Goal: Check status

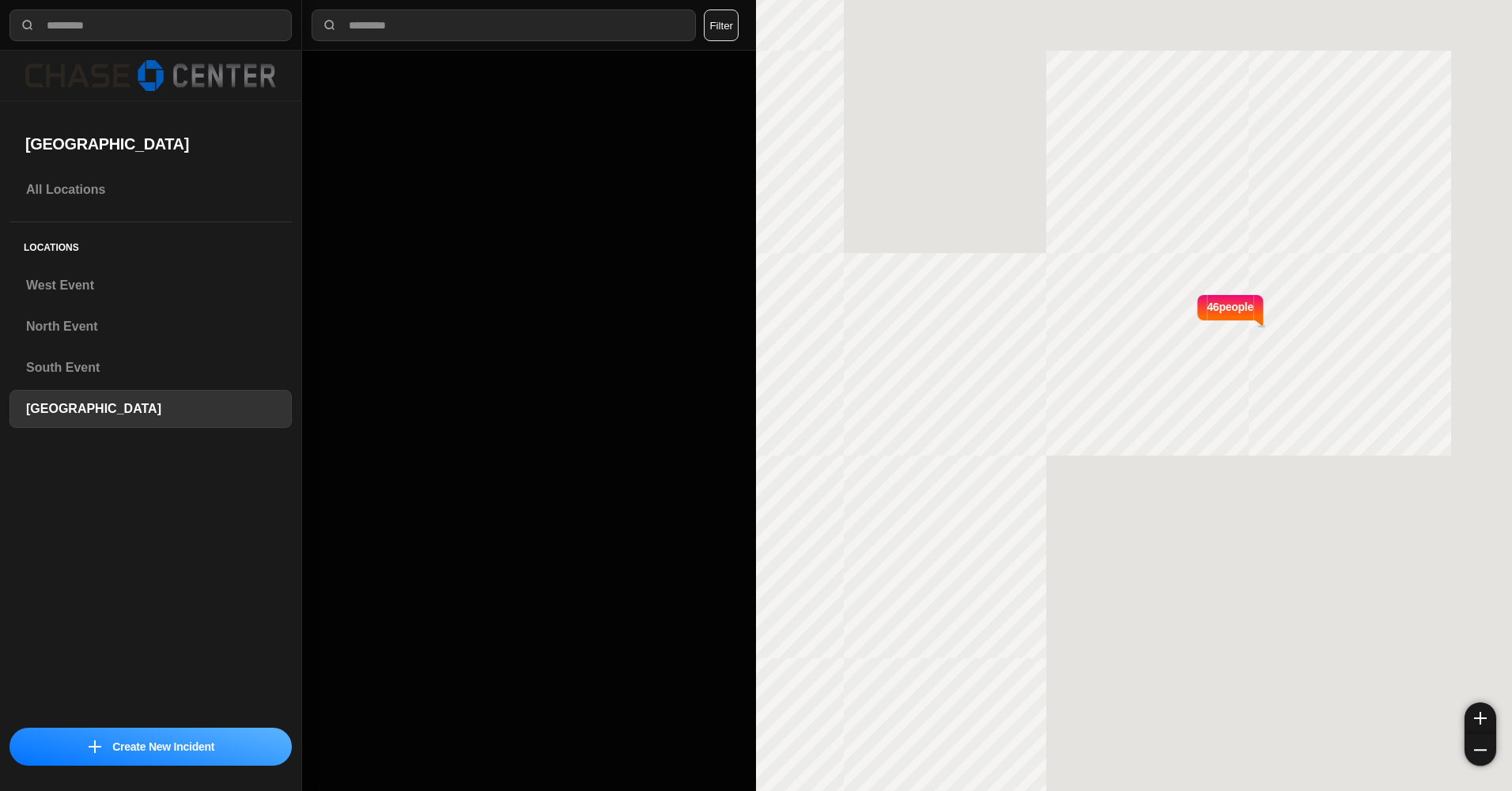
select select "*"
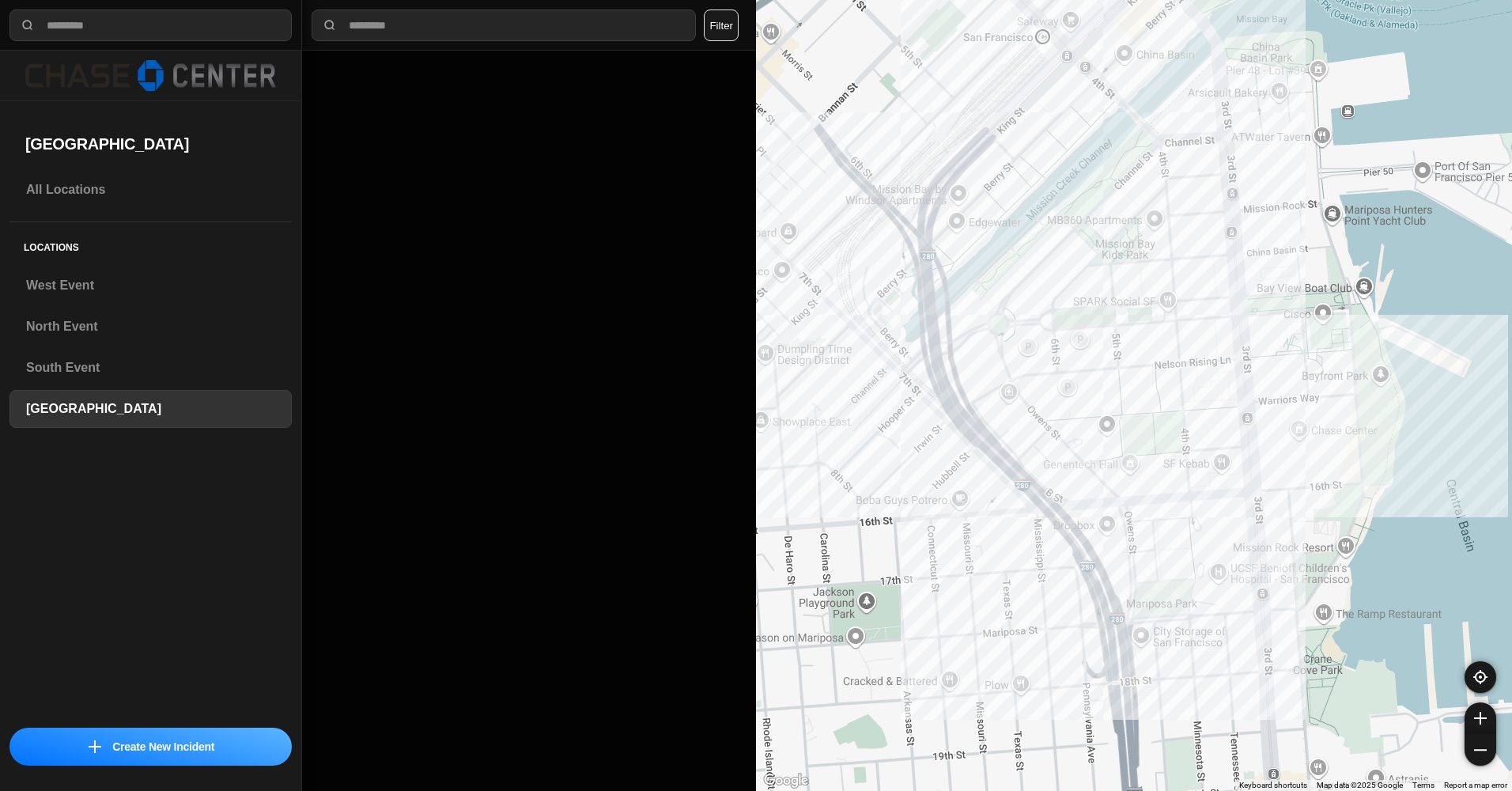
drag, startPoint x: 1151, startPoint y: 184, endPoint x: 1280, endPoint y: 375, distance: 230.5
click at [1280, 375] on div at bounding box center [1134, 396] width 756 height 791
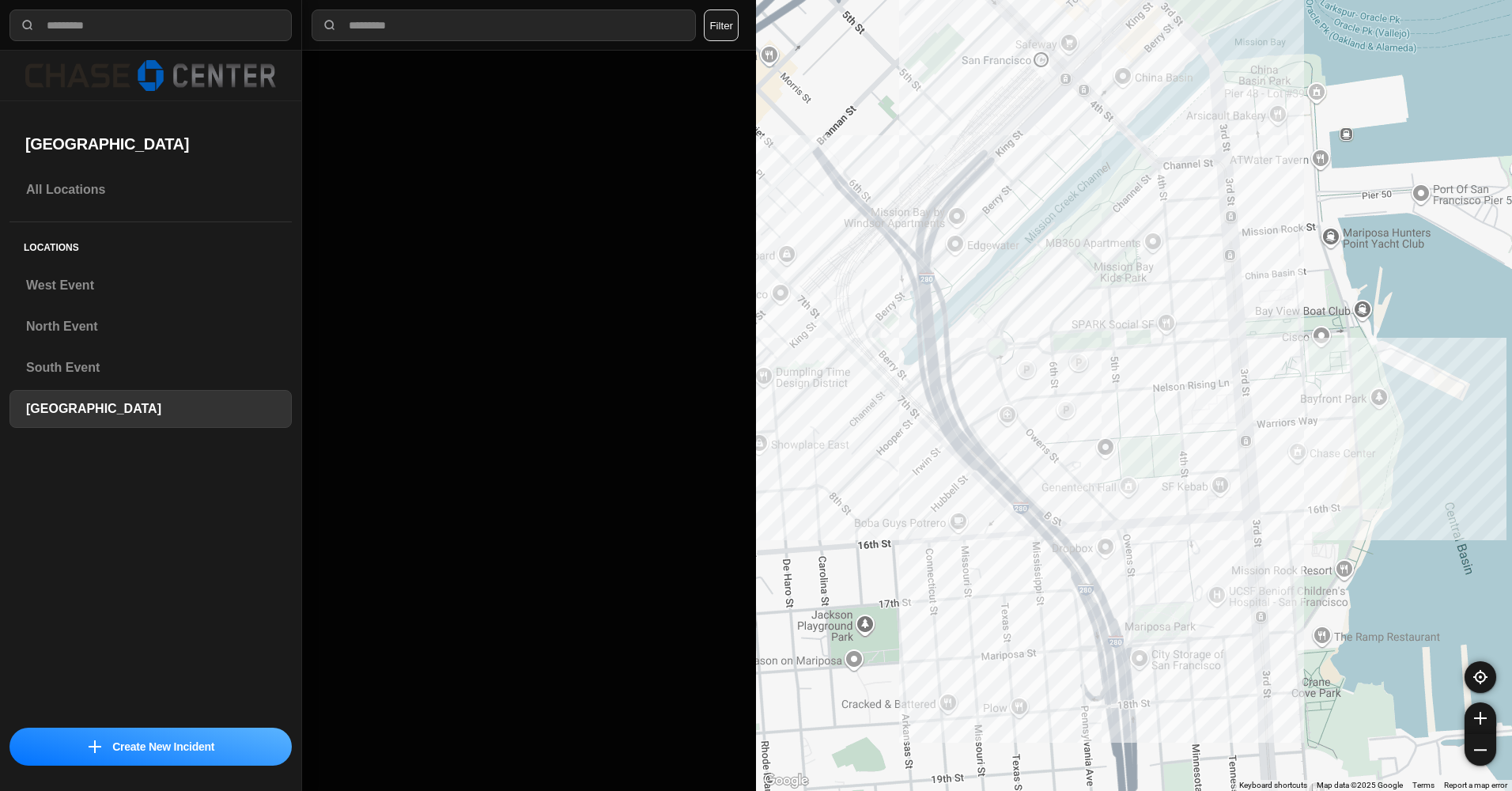
drag, startPoint x: 1247, startPoint y: 302, endPoint x: 1244, endPoint y: 329, distance: 27.2
click at [1244, 329] on div at bounding box center [1134, 396] width 756 height 791
